Goal: Task Accomplishment & Management: Manage account settings

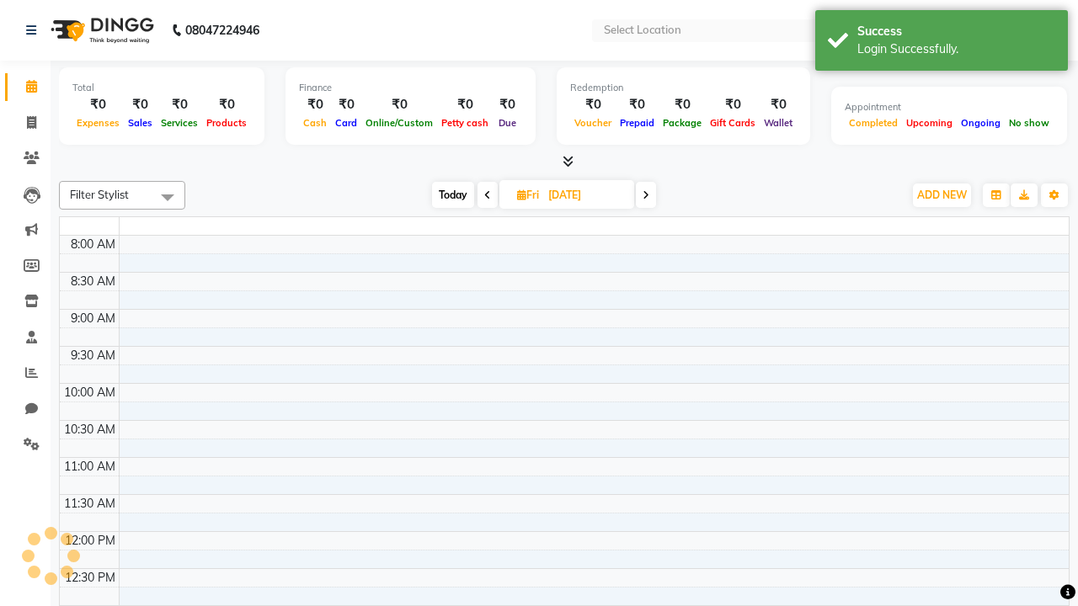
select select "en"
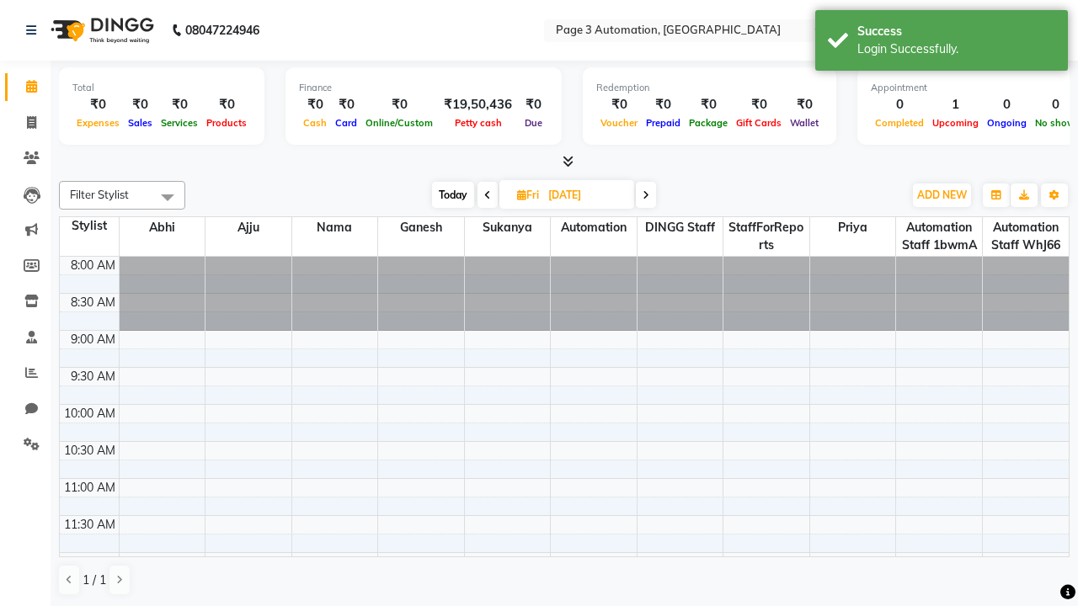
click at [451, 195] on span "Today" at bounding box center [453, 195] width 42 height 26
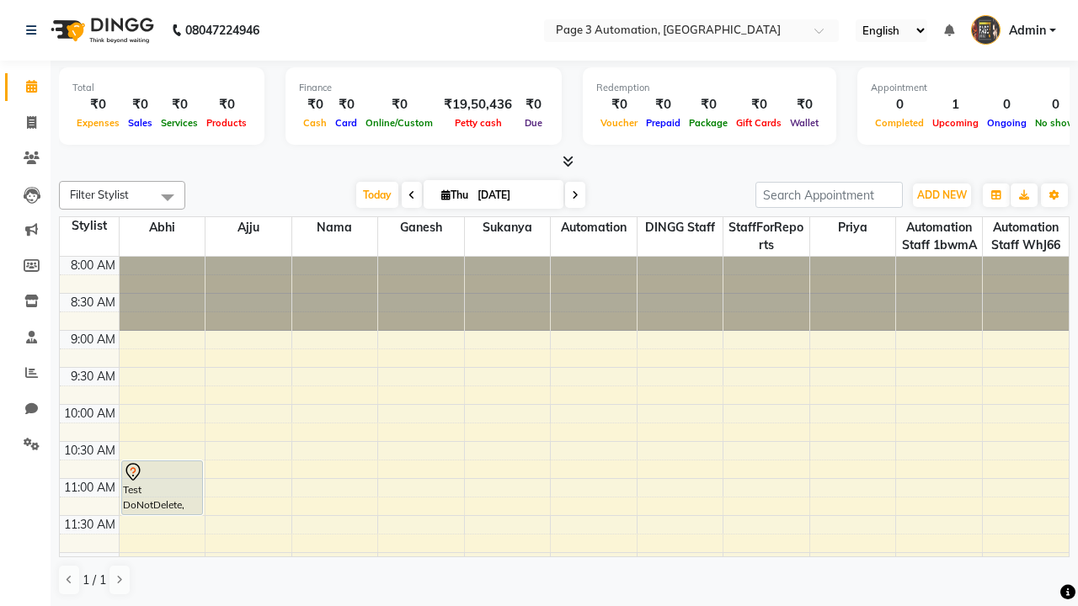
click at [572, 195] on icon at bounding box center [575, 195] width 7 height 10
type input "[DATE]"
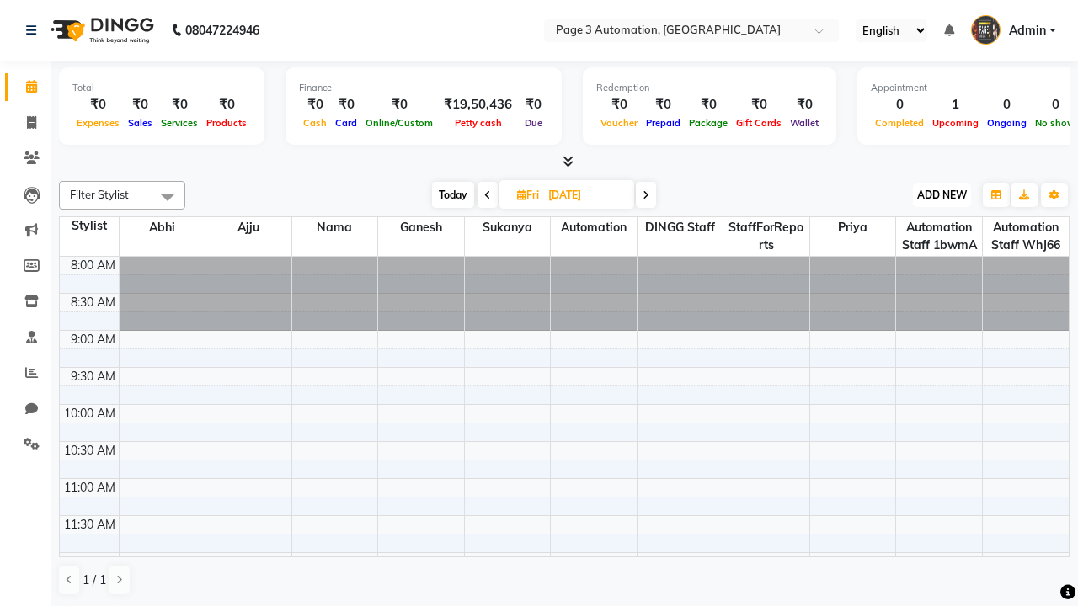
click at [941, 195] on span "ADD NEW" at bounding box center [942, 195] width 50 height 13
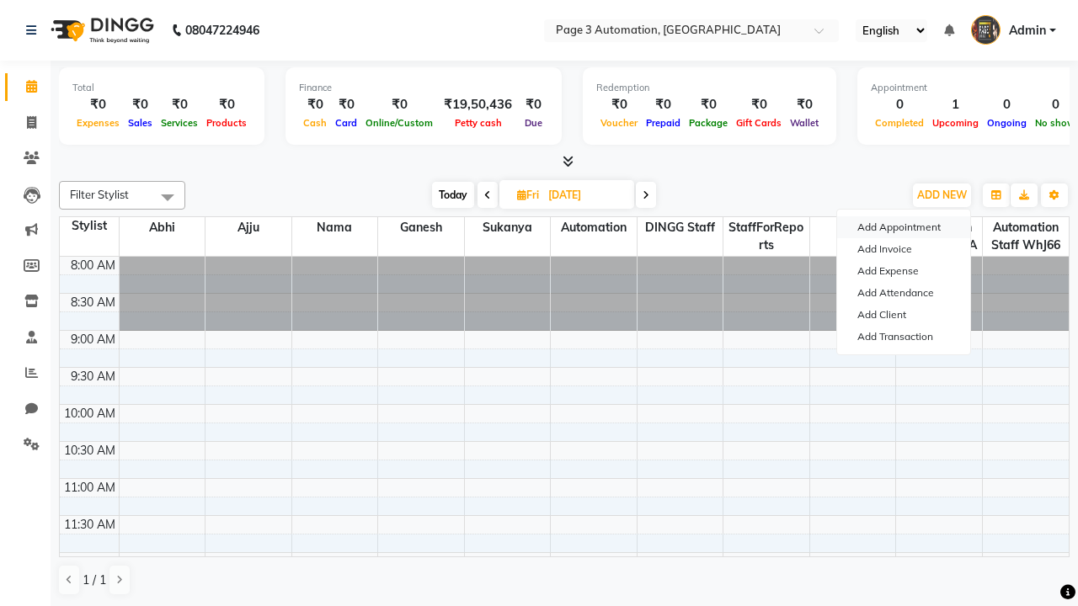
click at [904, 227] on button "Add Appointment" at bounding box center [903, 227] width 133 height 22
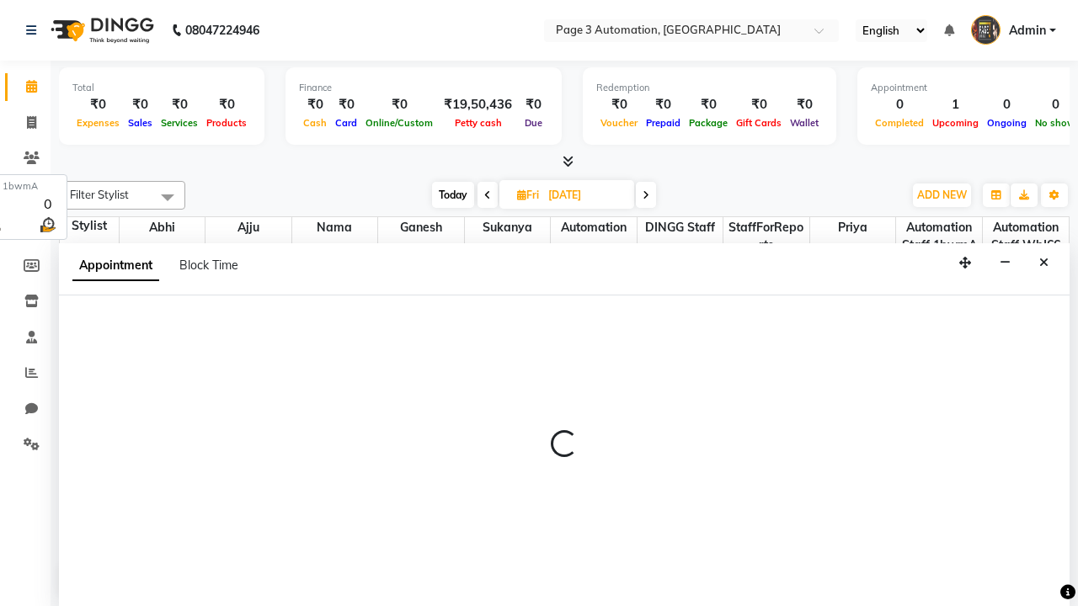
select select "tentative"
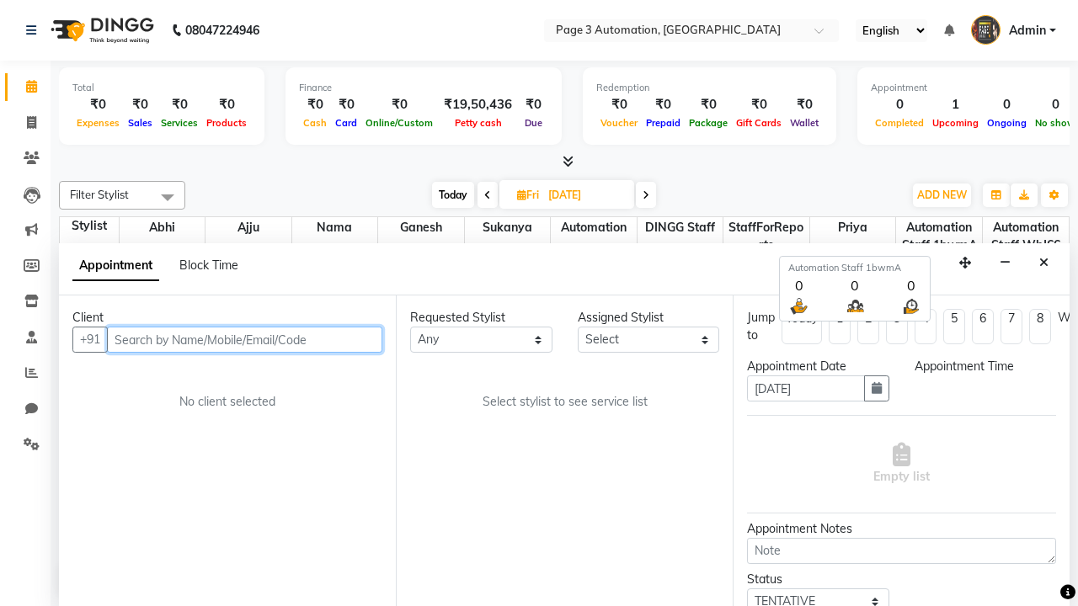
select select "540"
type input "8192346578"
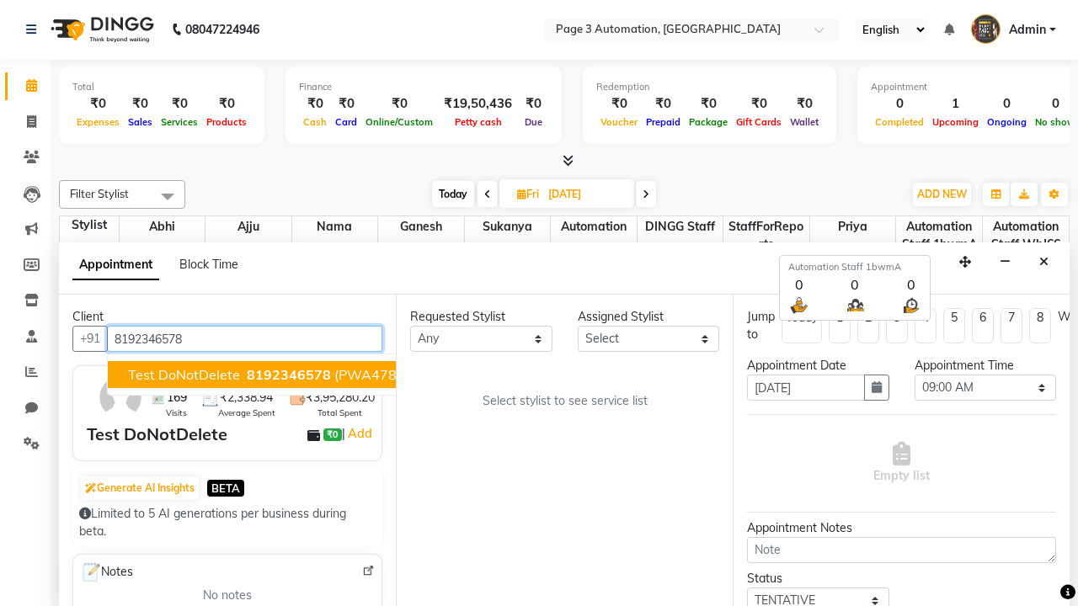
click at [247, 375] on span "8192346578" at bounding box center [289, 374] width 84 height 17
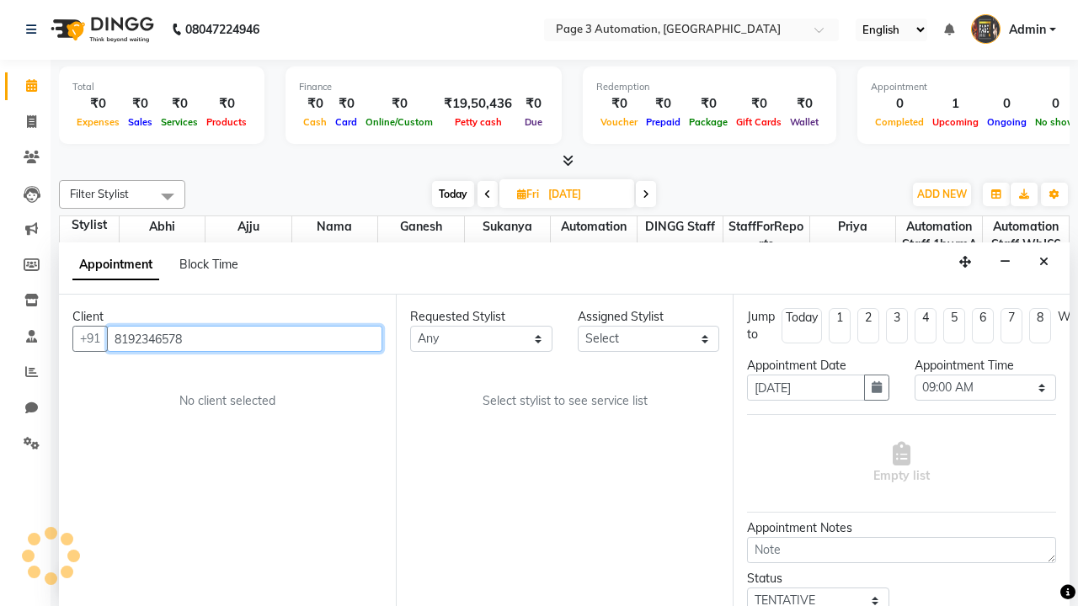
select select "711"
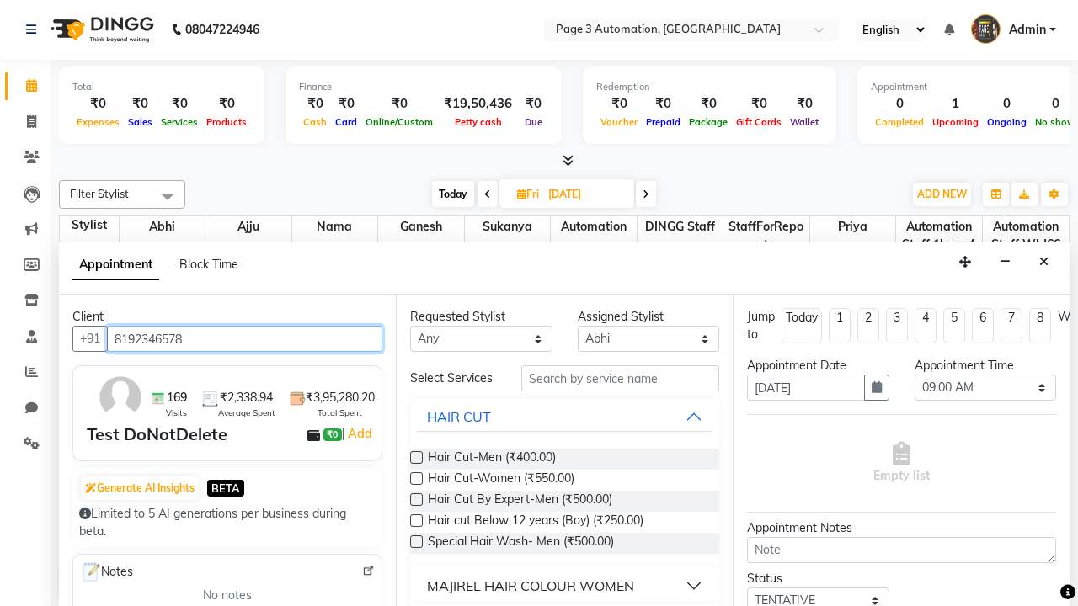
scroll to position [0, 0]
type input "8192346578"
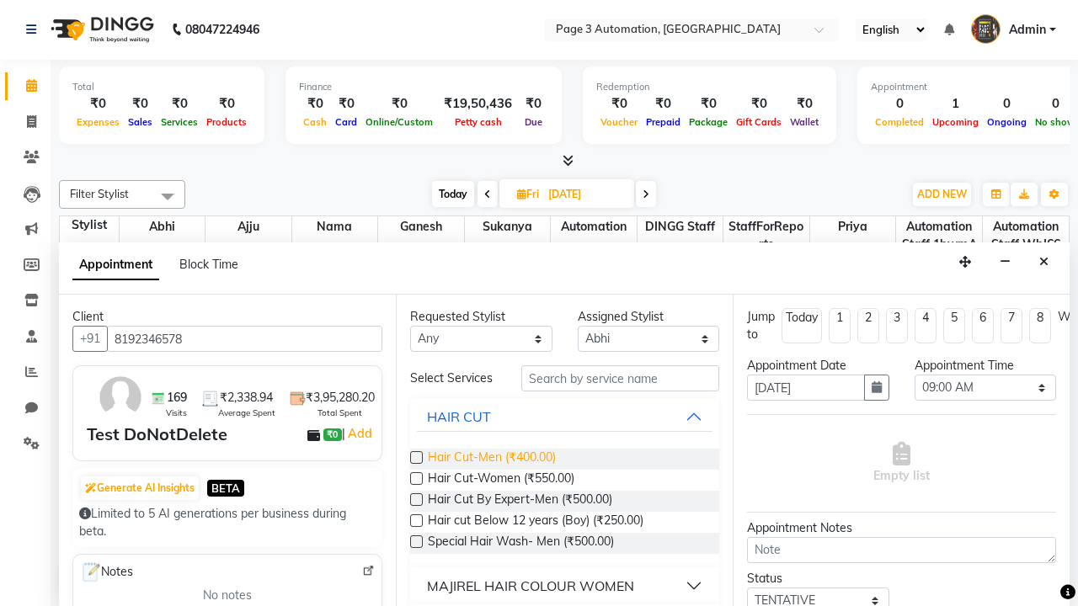
click at [491, 459] on span "Hair Cut-Men (₹400.00)" at bounding box center [492, 459] width 128 height 21
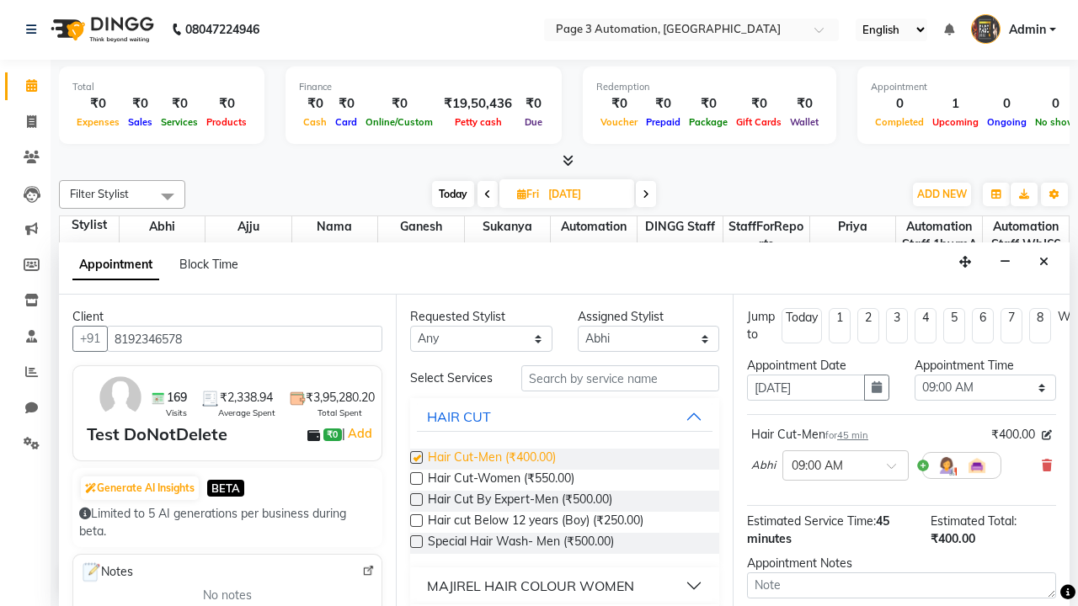
checkbox input "false"
select select "660"
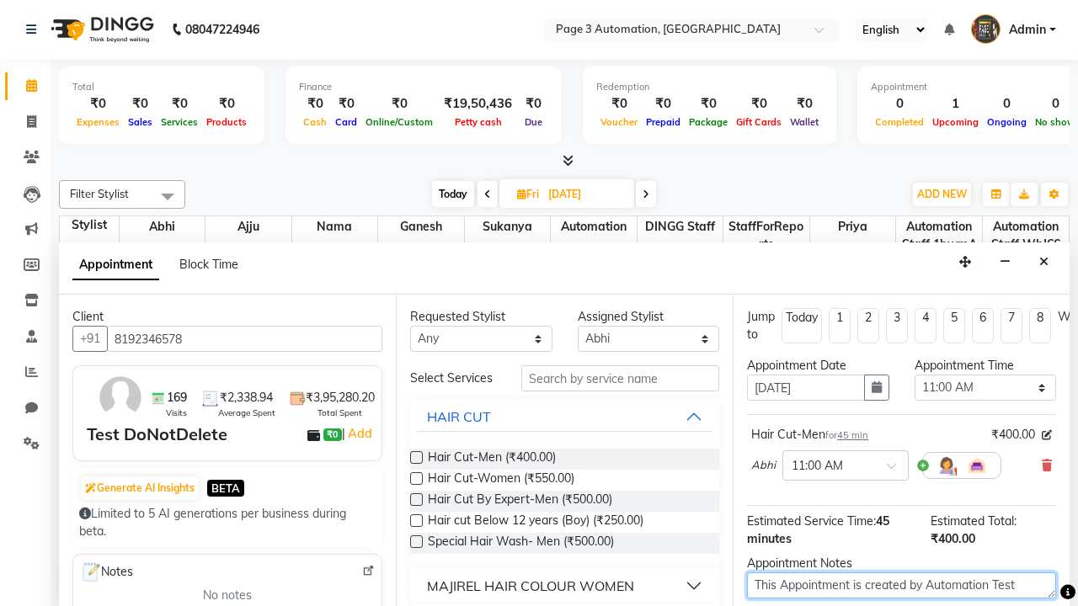
type textarea "This Appointment is created by Automation Test"
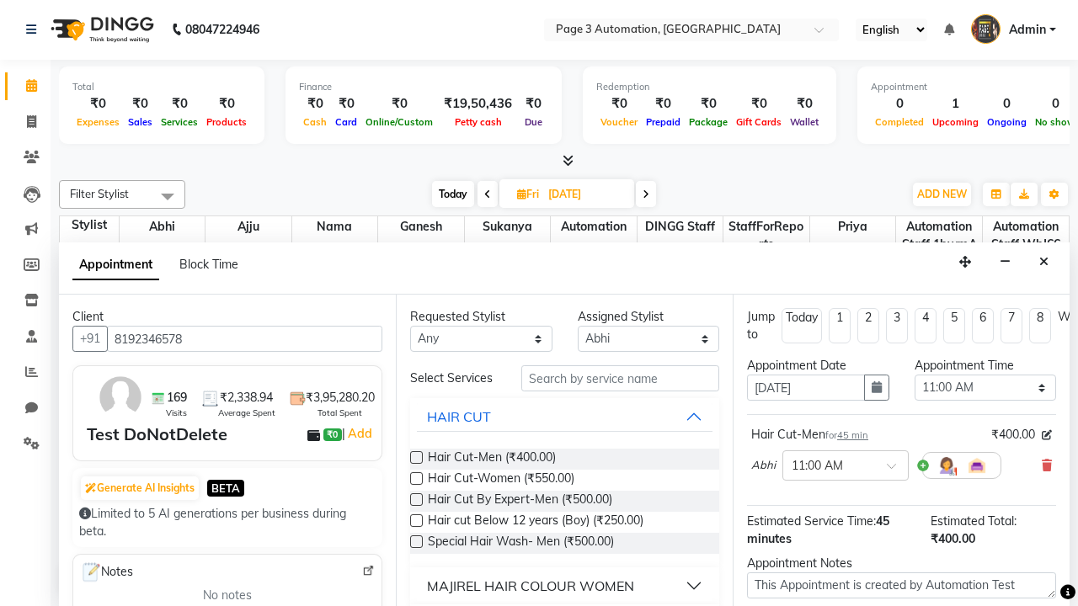
checkbox input "false"
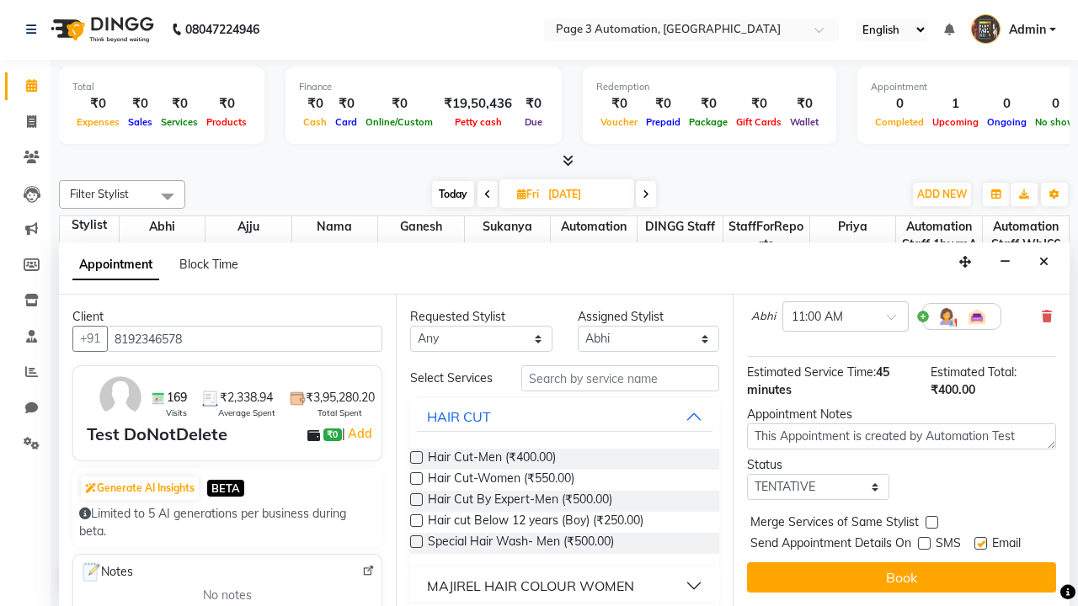
click at [980, 543] on label at bounding box center [980, 543] width 13 height 13
click at [980, 543] on input "checkbox" at bounding box center [979, 545] width 11 height 11
checkbox input "false"
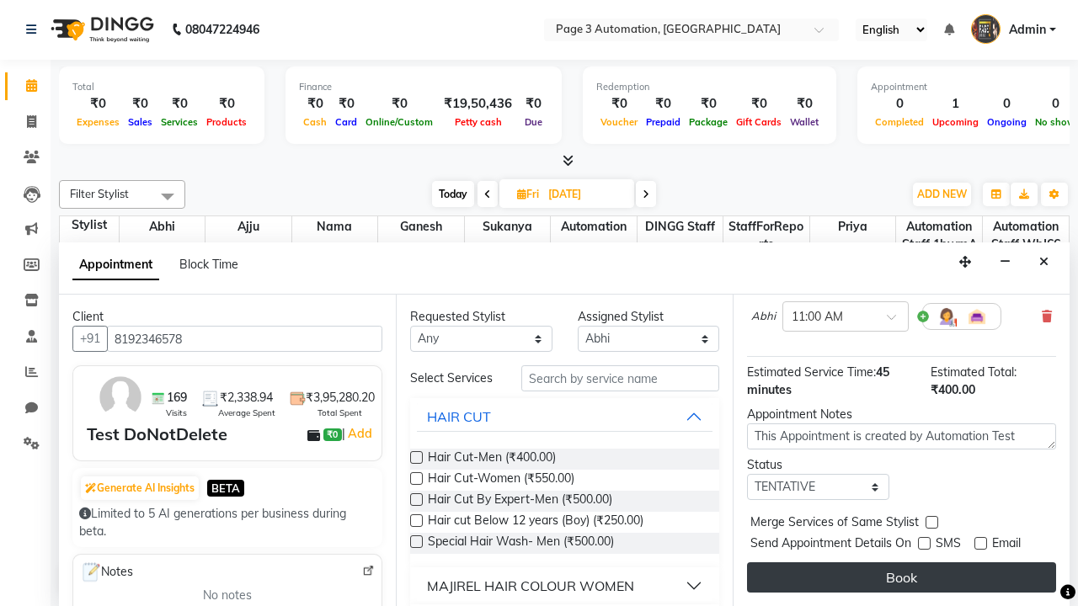
click at [901, 578] on button "Book" at bounding box center [901, 578] width 309 height 30
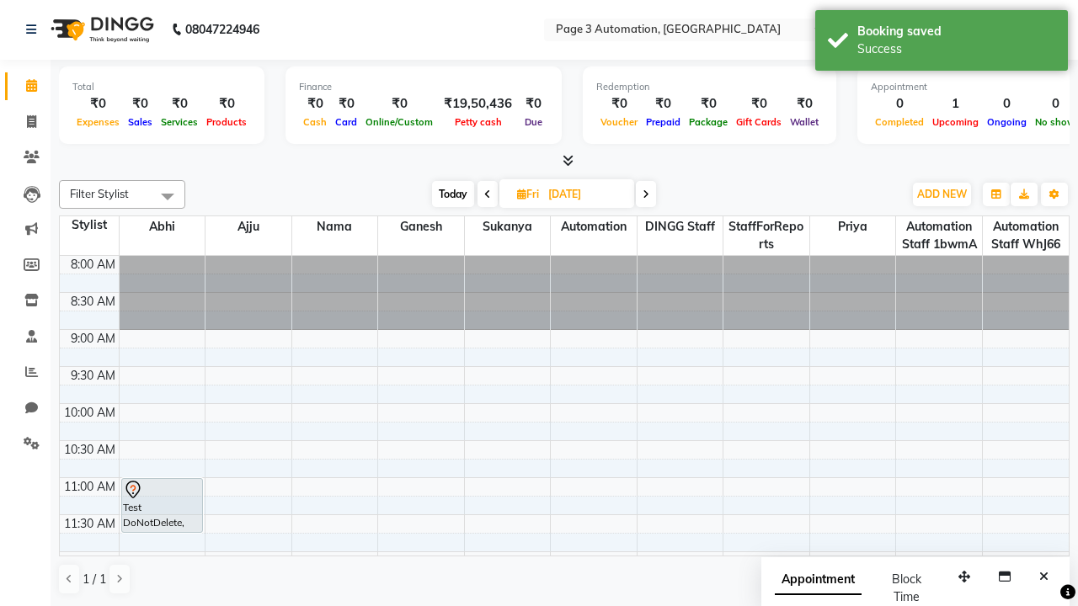
scroll to position [0, 0]
click at [941, 43] on div "Success" at bounding box center [956, 49] width 198 height 18
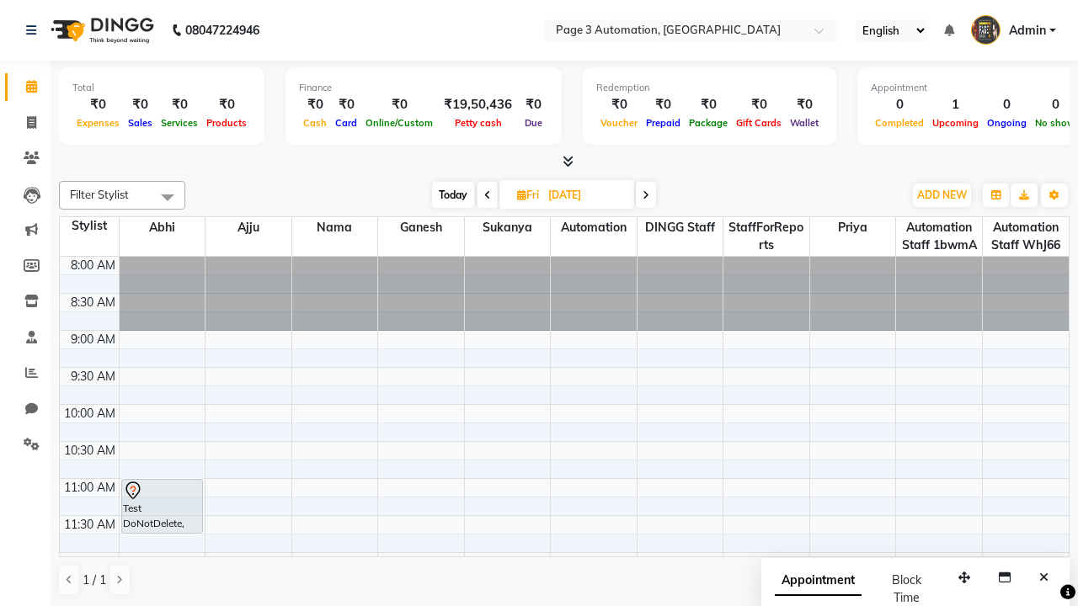
click at [168, 197] on span at bounding box center [168, 197] width 34 height 32
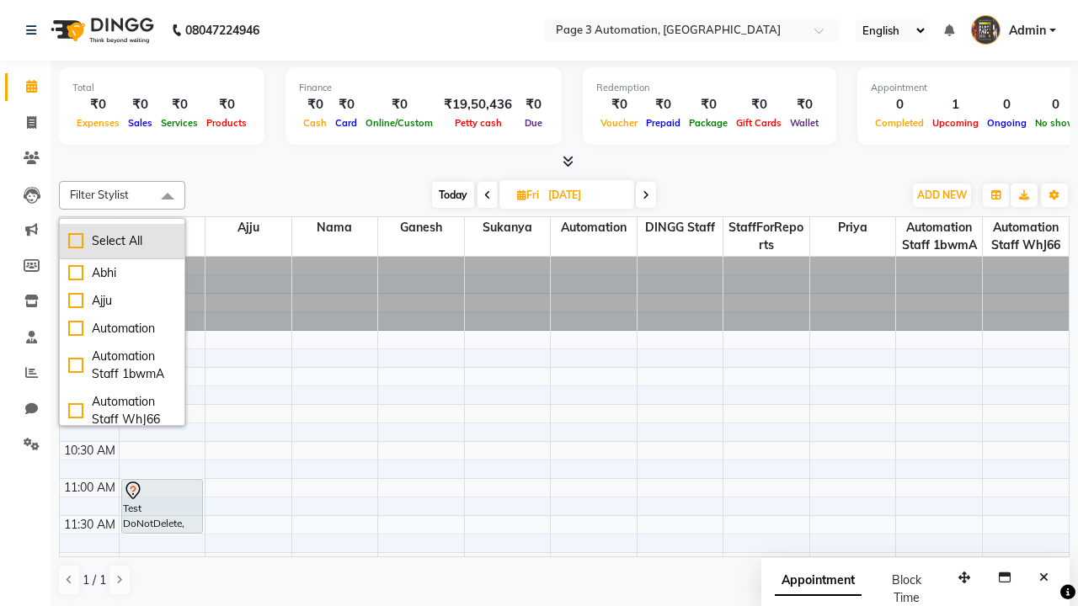
click at [122, 241] on div "Select All" at bounding box center [122, 241] width 108 height 18
checkbox input "true"
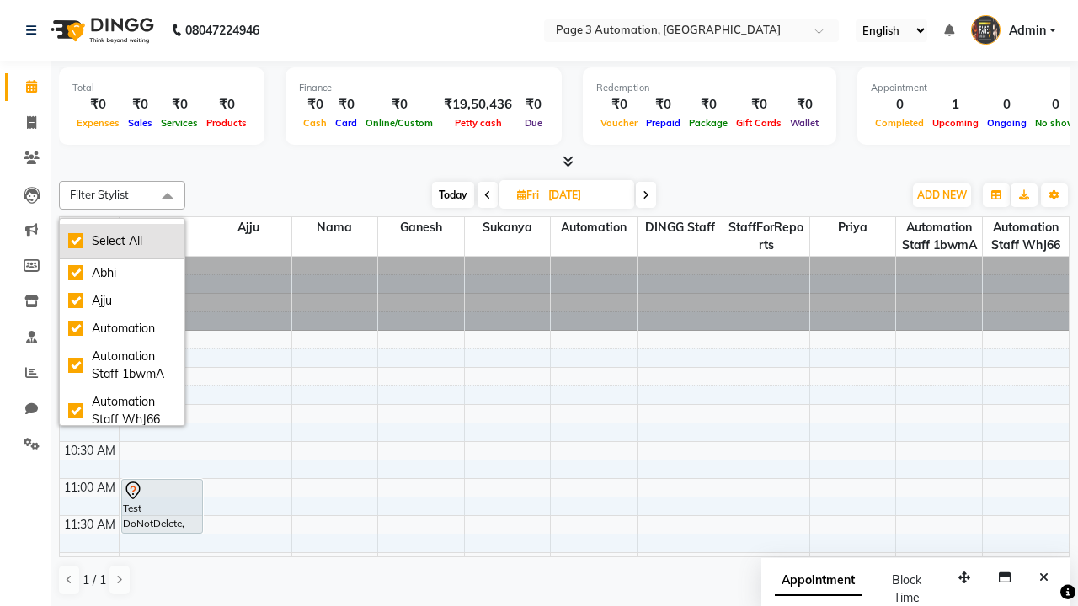
checkbox input "true"
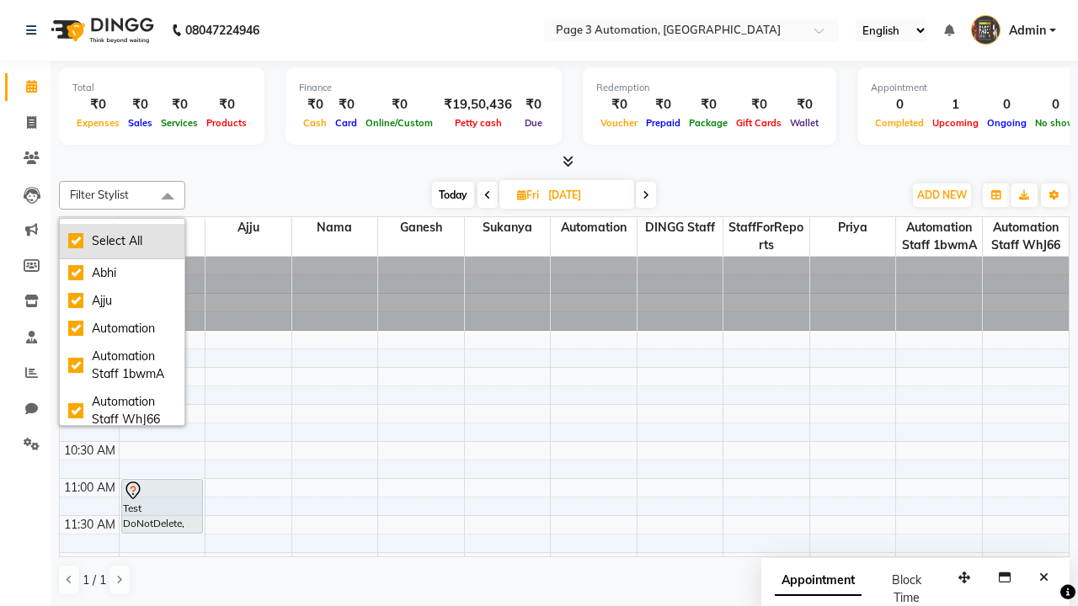
checkbox input "true"
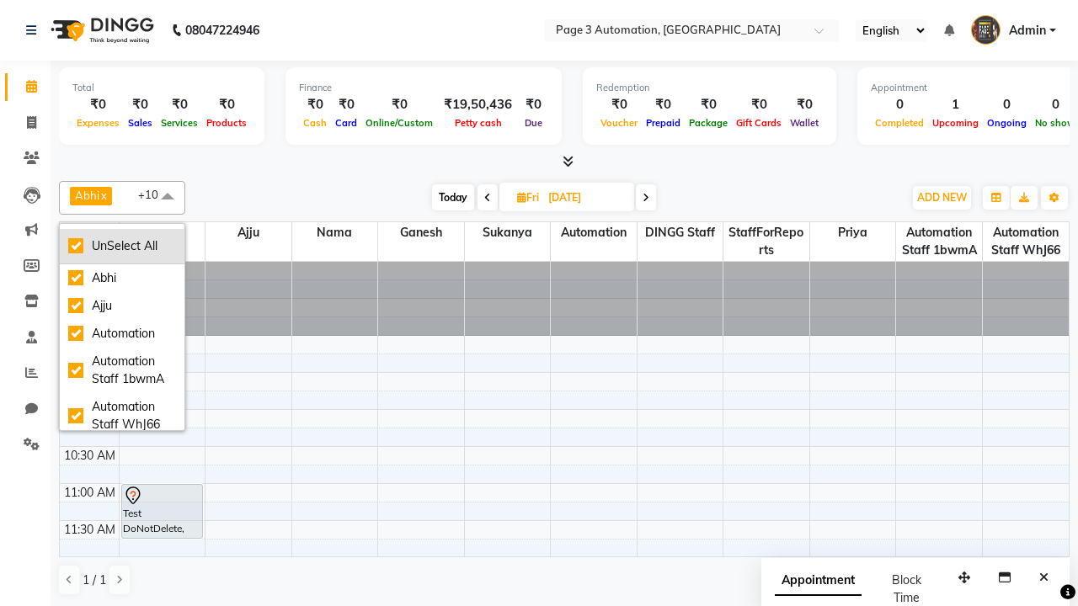
click at [122, 246] on div "UnSelect All" at bounding box center [122, 246] width 108 height 18
checkbox input "false"
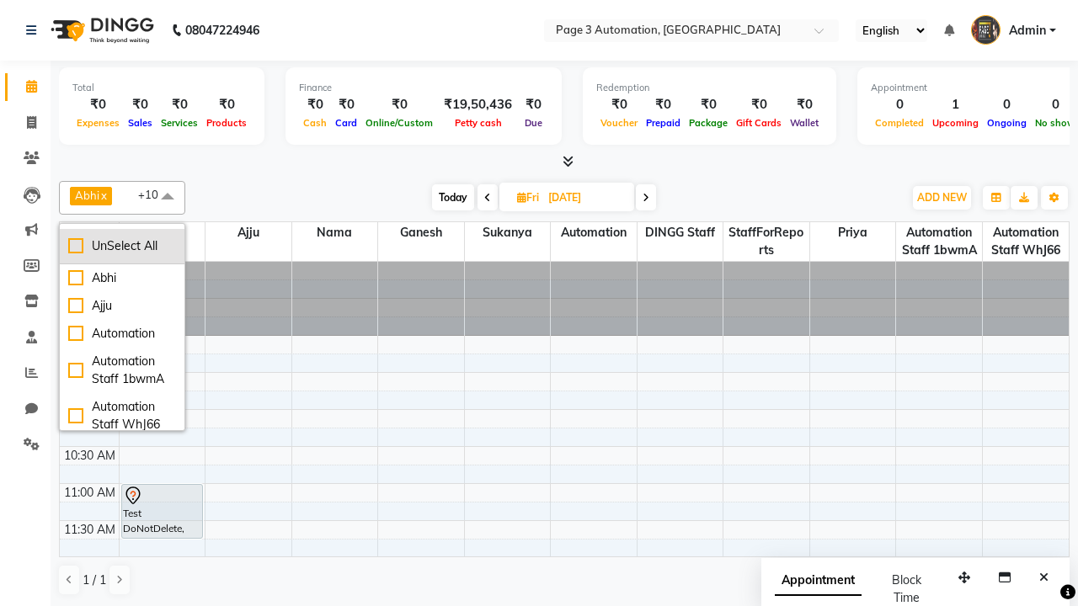
checkbox input "false"
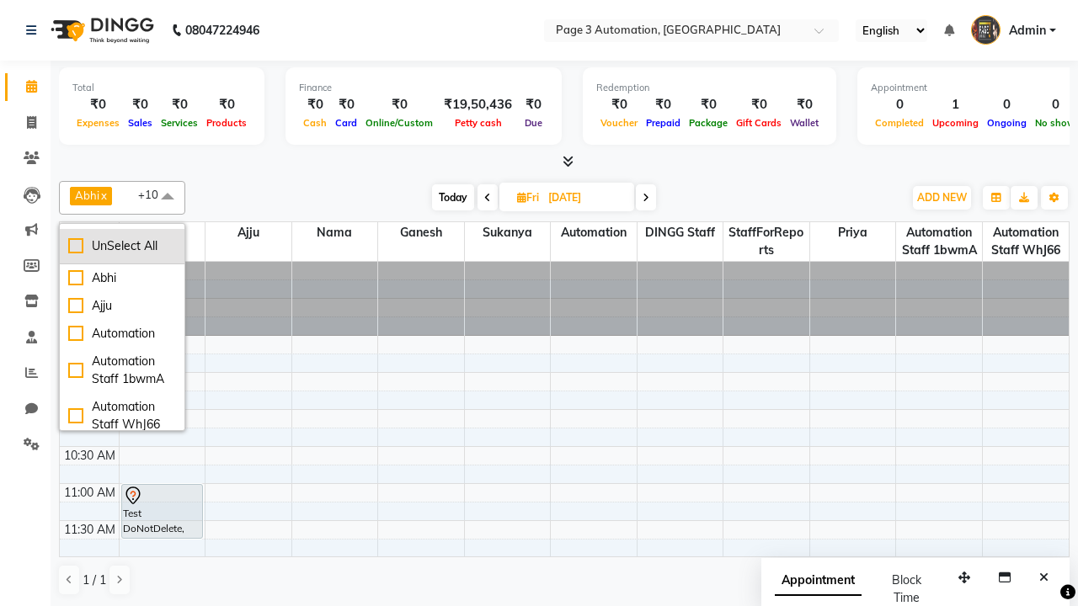
checkbox input "false"
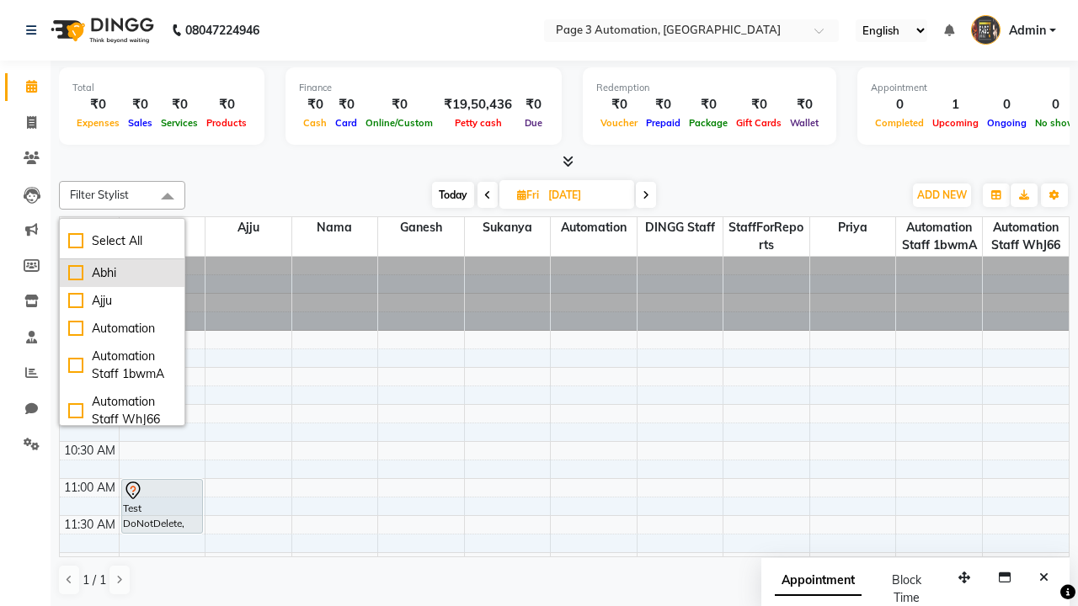
click at [122, 273] on div "Abhi" at bounding box center [122, 273] width 108 height 18
checkbox input "true"
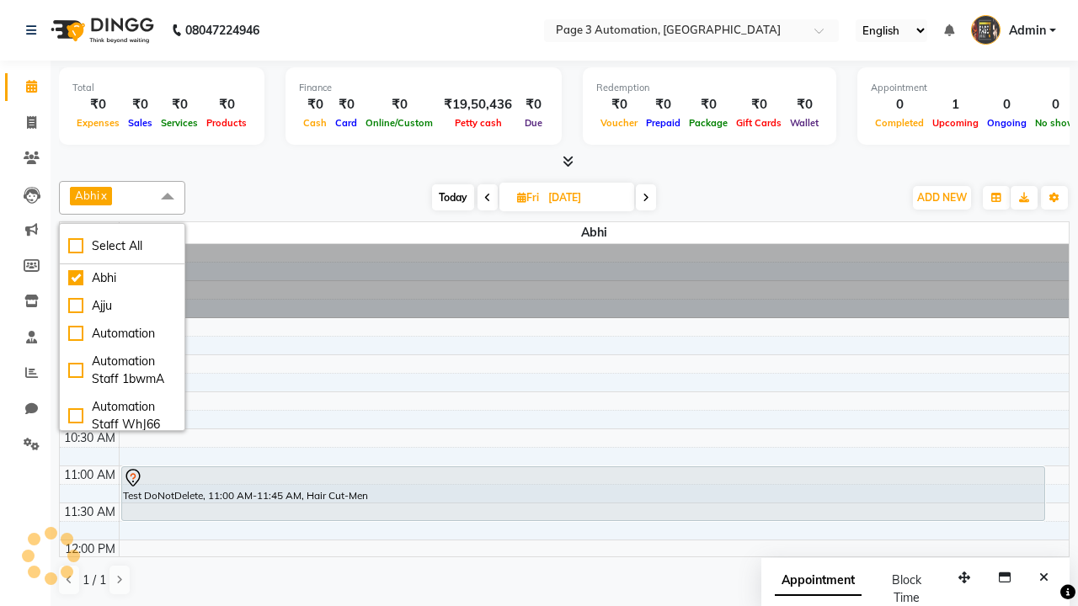
click at [168, 197] on span at bounding box center [168, 197] width 34 height 32
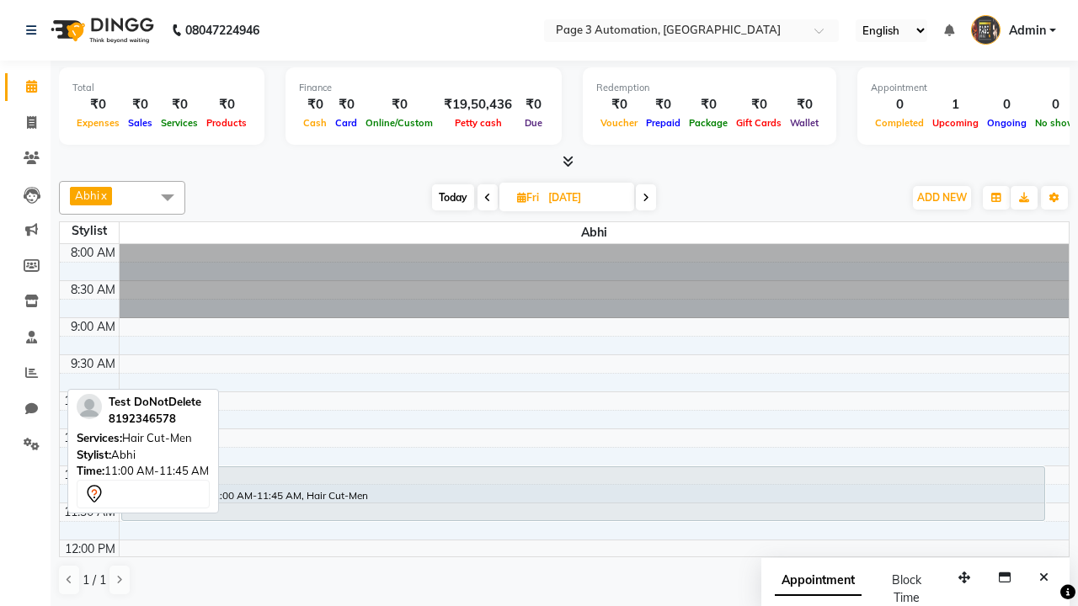
click at [583, 493] on div "Test DoNotDelete, 11:00 AM-11:45 AM, Hair Cut-Men" at bounding box center [583, 493] width 922 height 53
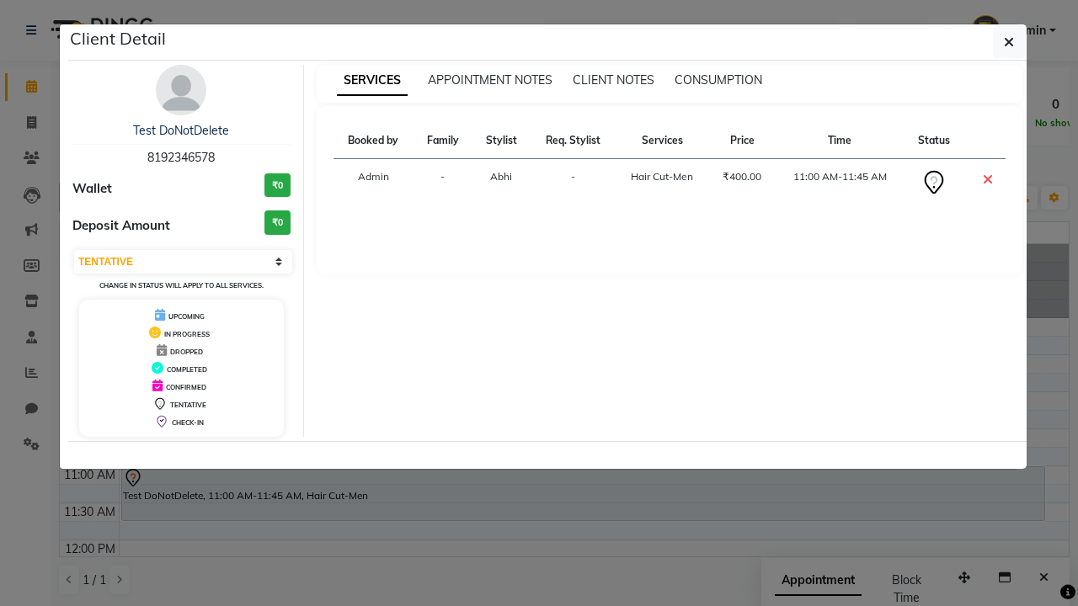
select select "6"
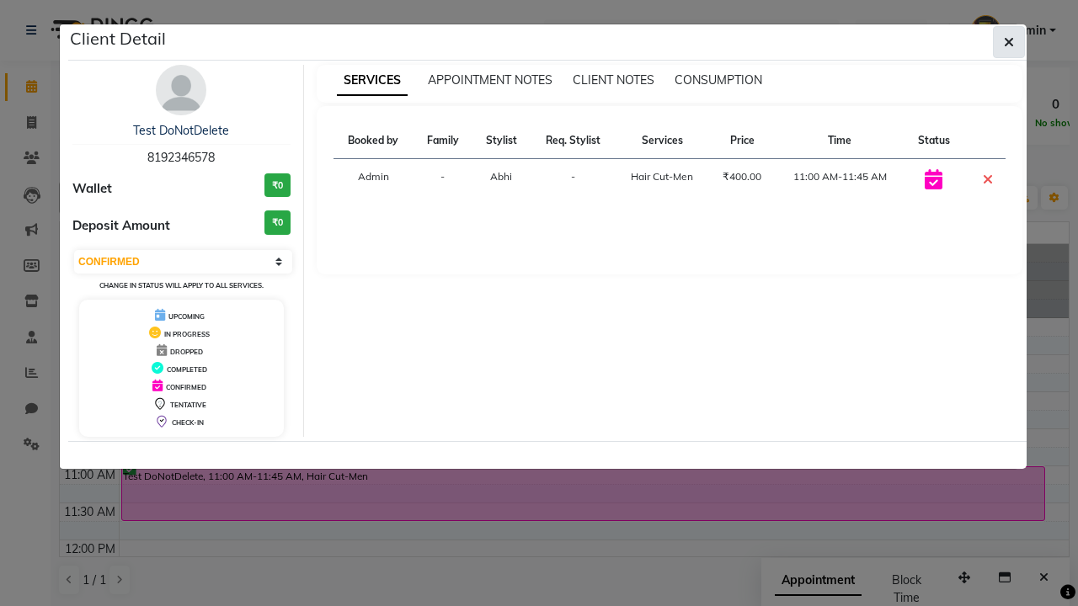
click at [1009, 42] on icon "button" at bounding box center [1009, 41] width 10 height 13
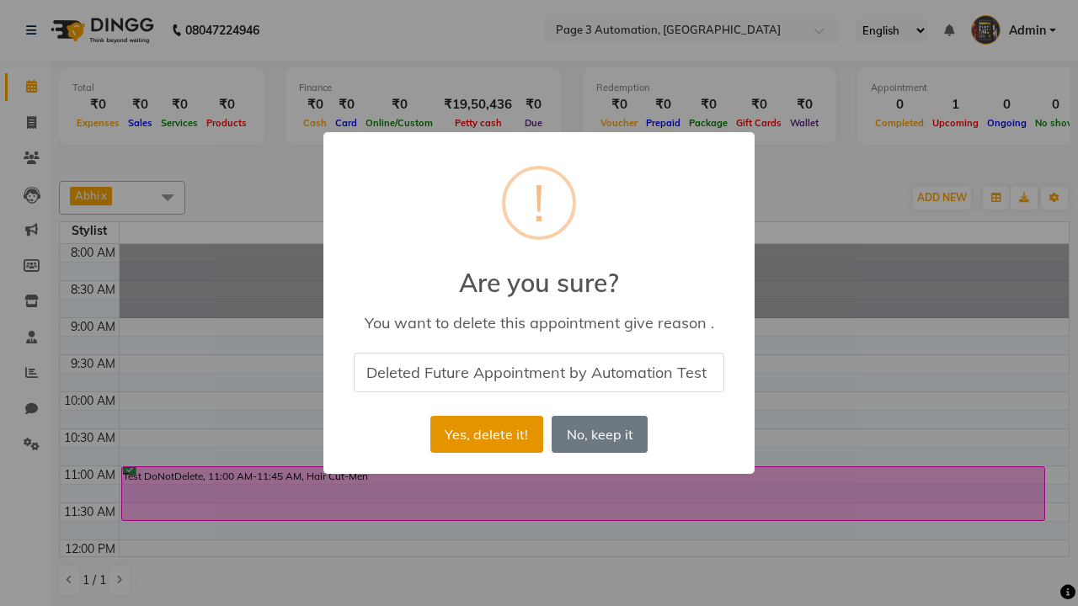
type input "Deleted Future Appointment by Automation Test"
click at [486, 435] on button "Yes, delete it!" at bounding box center [486, 434] width 113 height 37
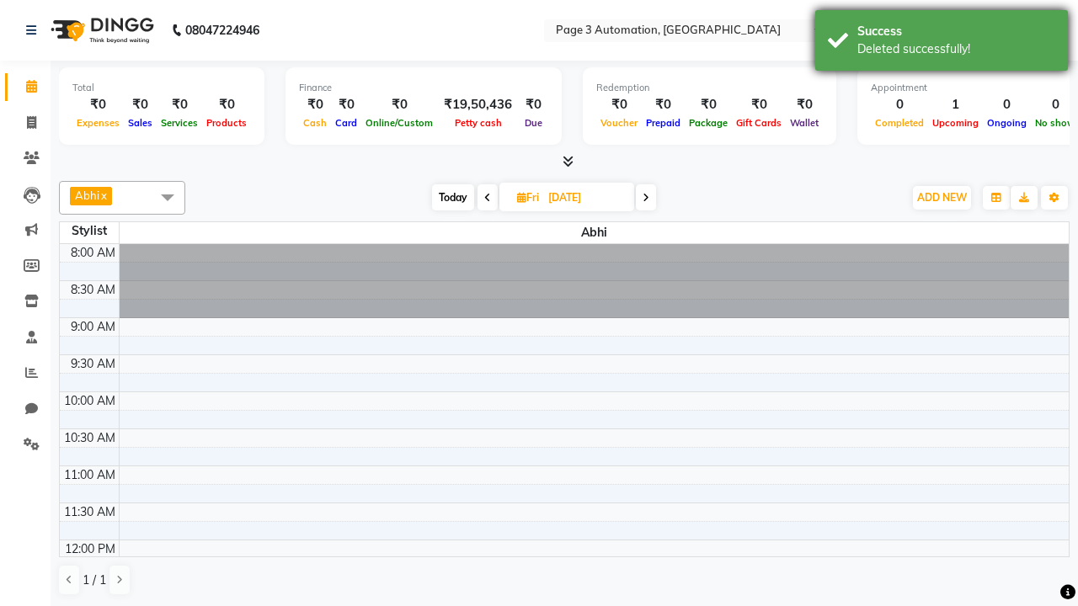
click at [941, 43] on div "Deleted successfully!" at bounding box center [956, 49] width 198 height 18
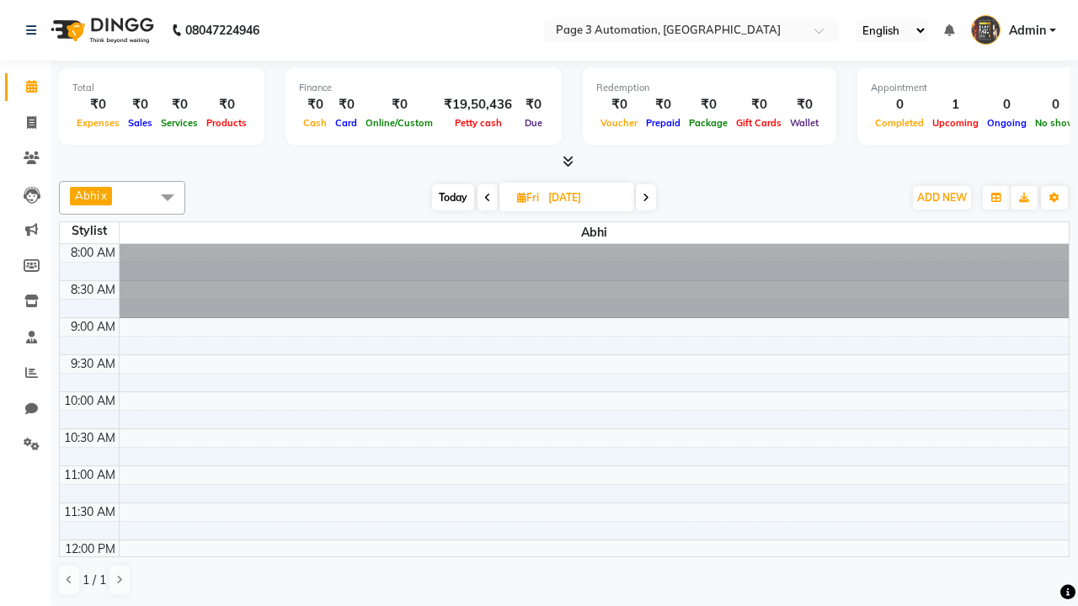
click at [168, 197] on span at bounding box center [168, 197] width 34 height 32
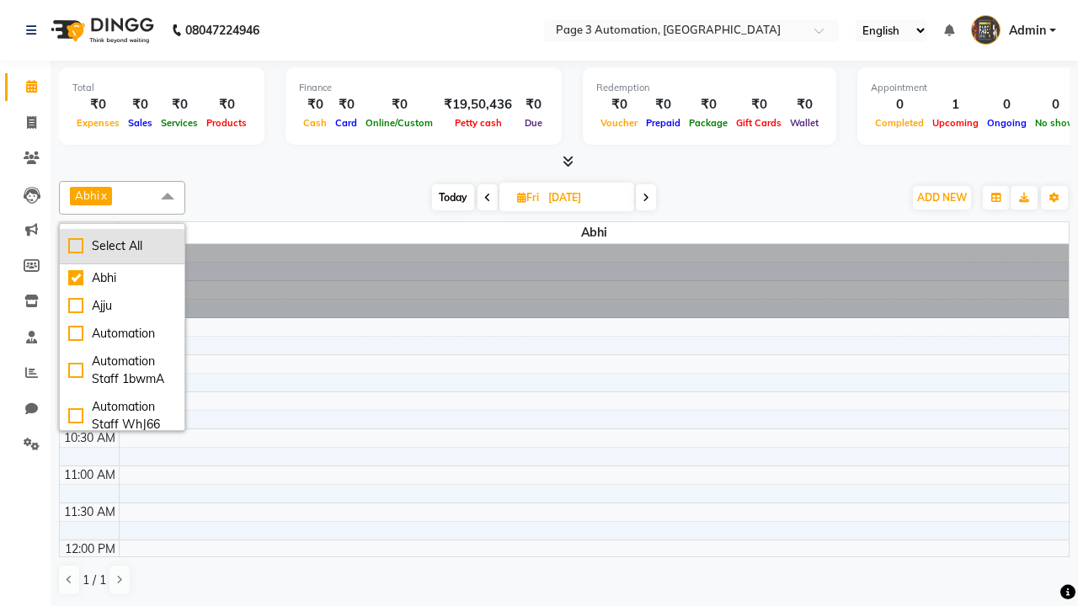
click at [122, 246] on div "Select All" at bounding box center [122, 246] width 108 height 18
checkbox input "true"
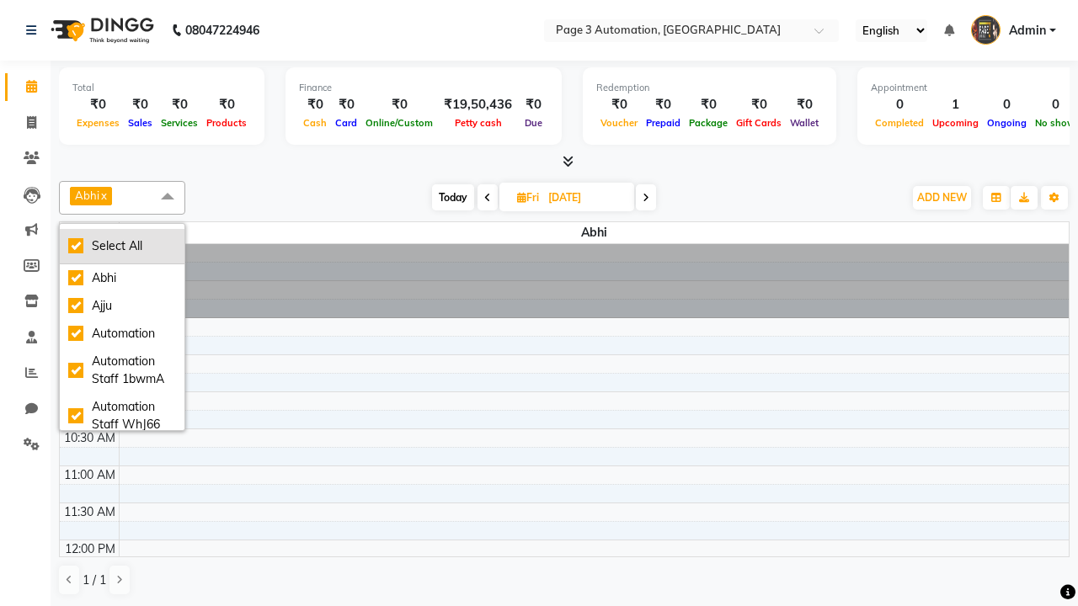
checkbox input "true"
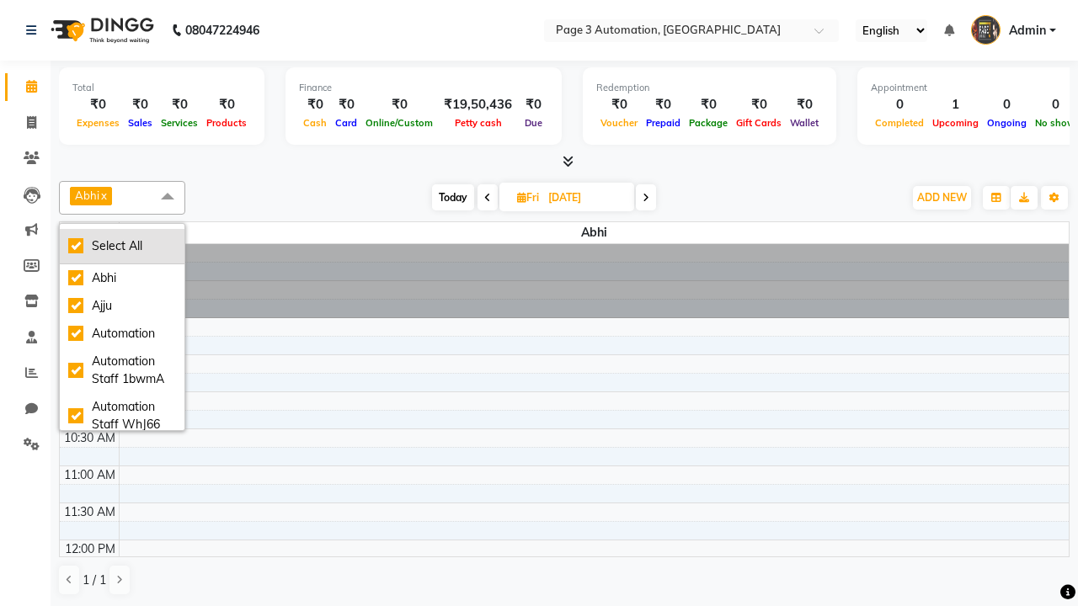
checkbox input "true"
